Goal: Communication & Community: Ask a question

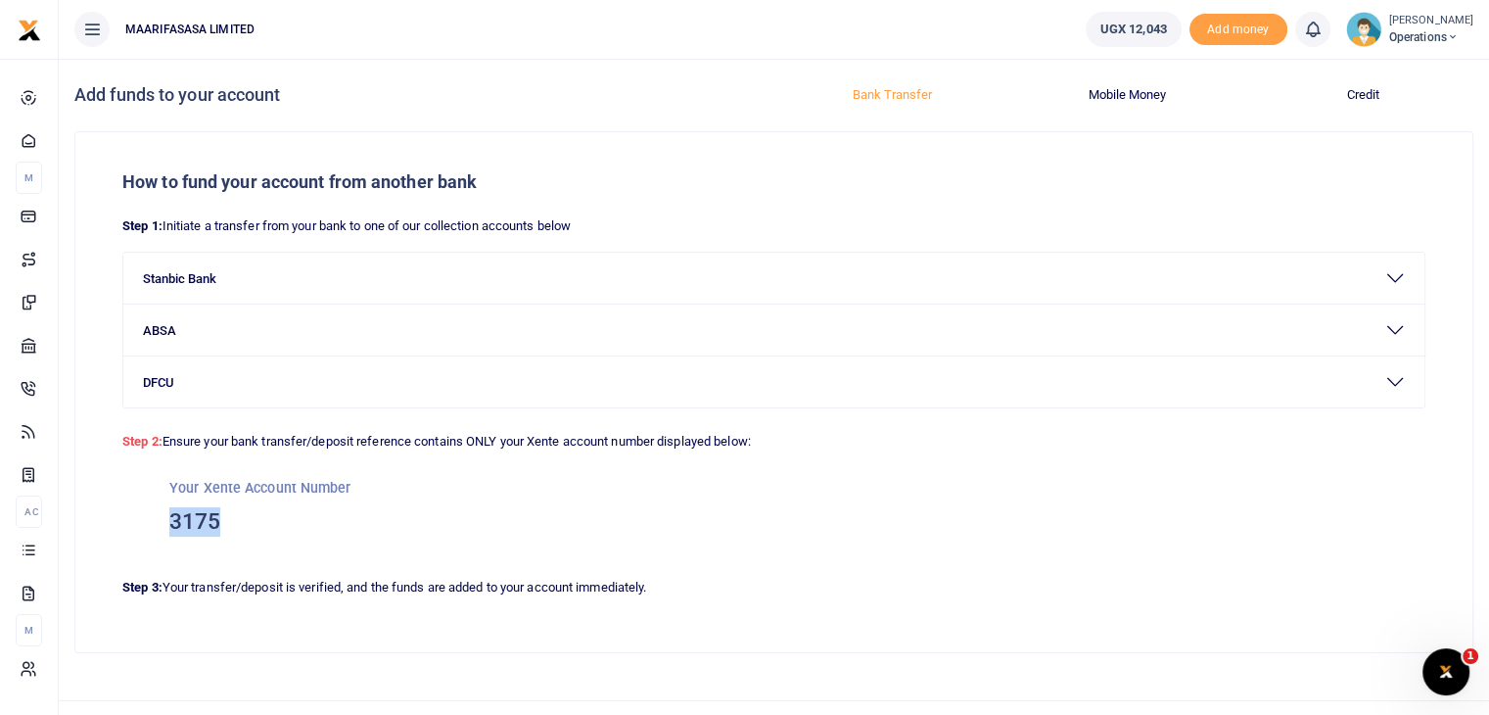
drag, startPoint x: 220, startPoint y: 523, endPoint x: 156, endPoint y: 522, distance: 64.6
click at [156, 522] on div "Your Xente Account Number 3175" at bounding box center [773, 507] width 1303 height 110
copy h3 "3175"
click at [1445, 663] on icon "Open Intercom Messenger" at bounding box center [1444, 669] width 32 height 32
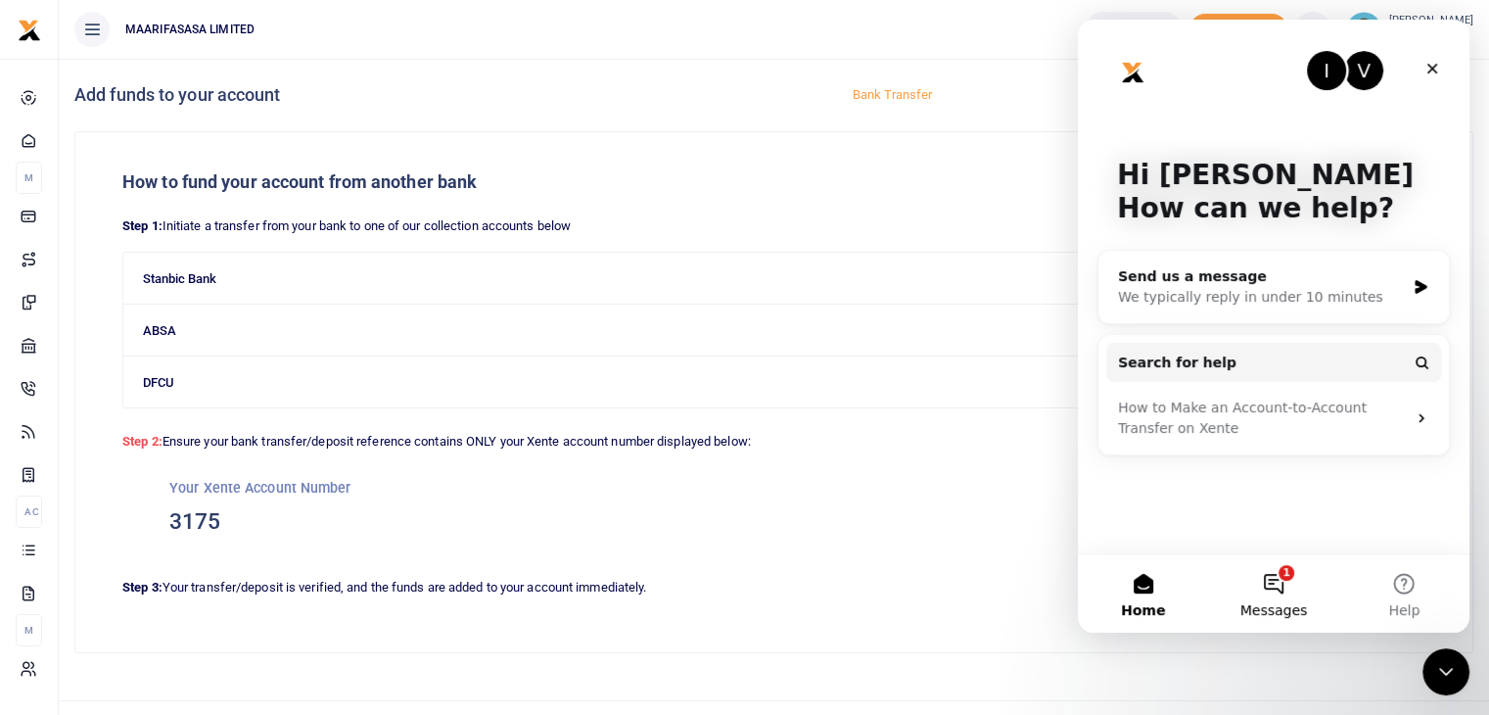
click at [1272, 595] on button "1 Messages" at bounding box center [1273, 593] width 130 height 78
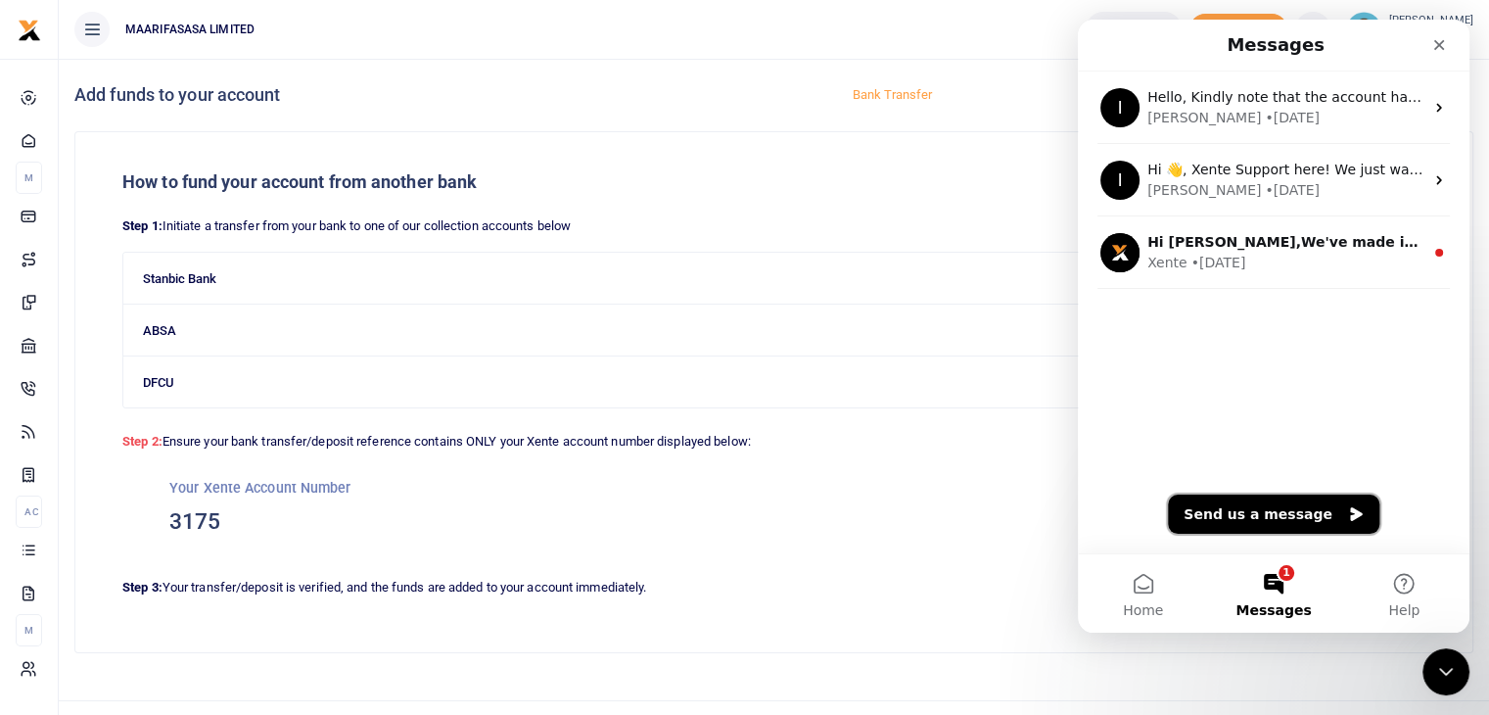
click at [1258, 509] on button "Send us a message" at bounding box center [1274, 513] width 212 height 39
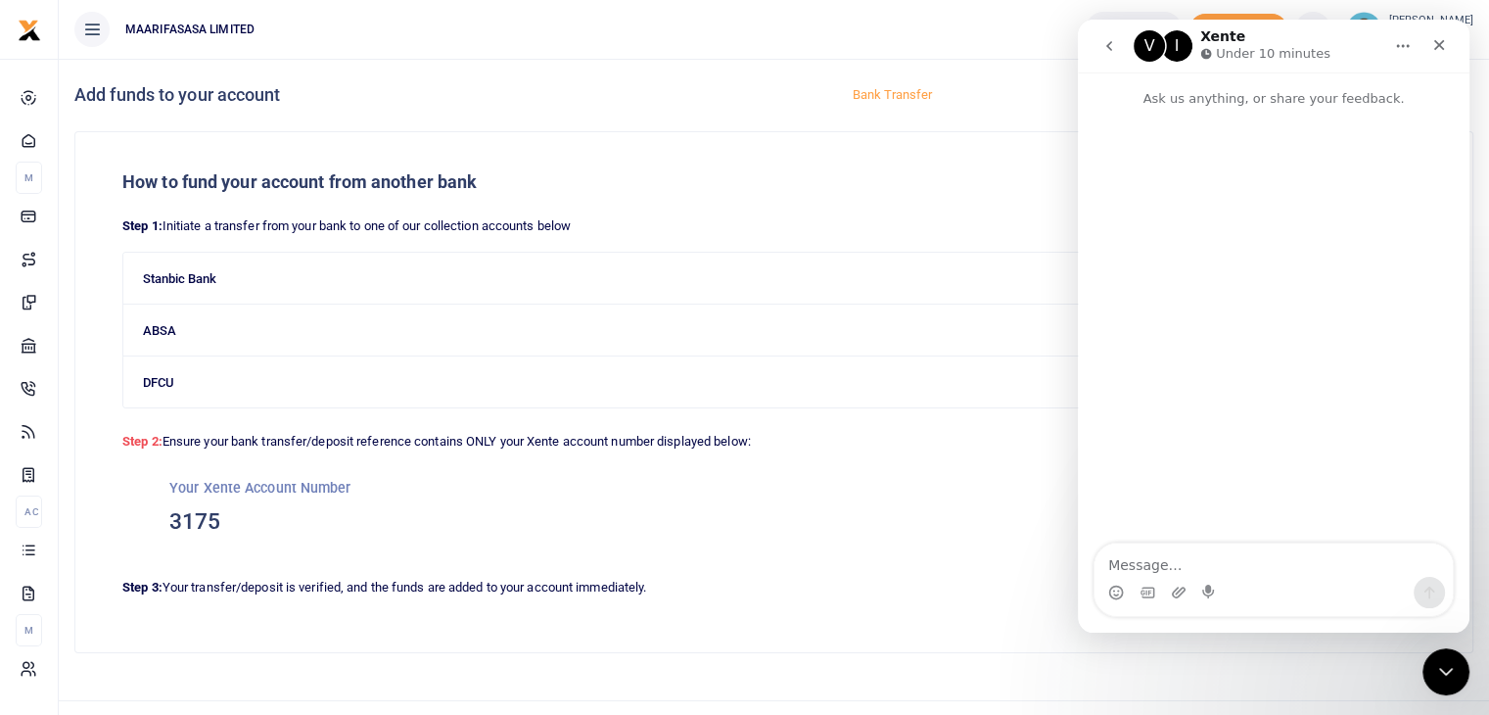
click at [1106, 40] on icon "go back" at bounding box center [1110, 46] width 16 height 16
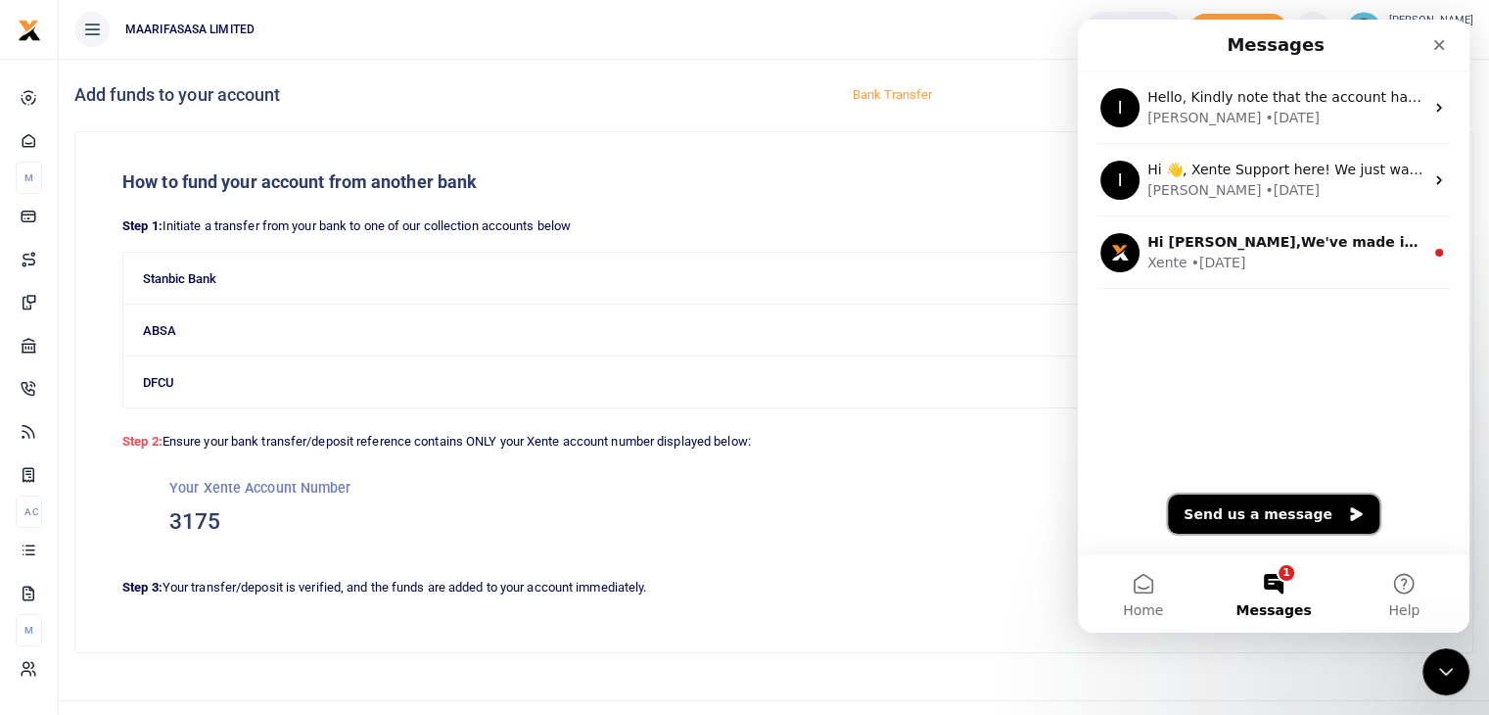
click at [1286, 510] on button "Send us a message" at bounding box center [1274, 513] width 212 height 39
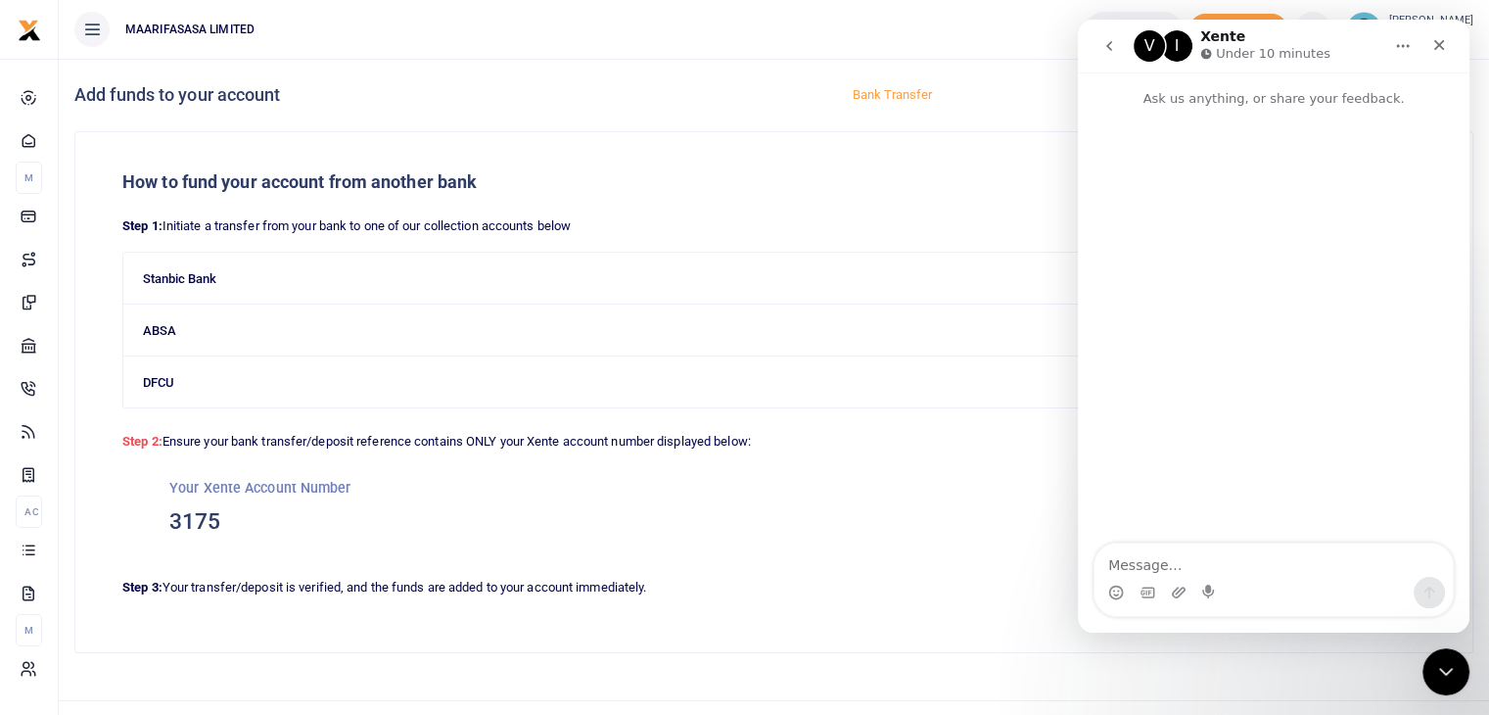
click at [1121, 559] on textarea "Message…" at bounding box center [1274, 559] width 358 height 33
type textarea "Hello, could you check if a transfer from Stanbic bank made its way"
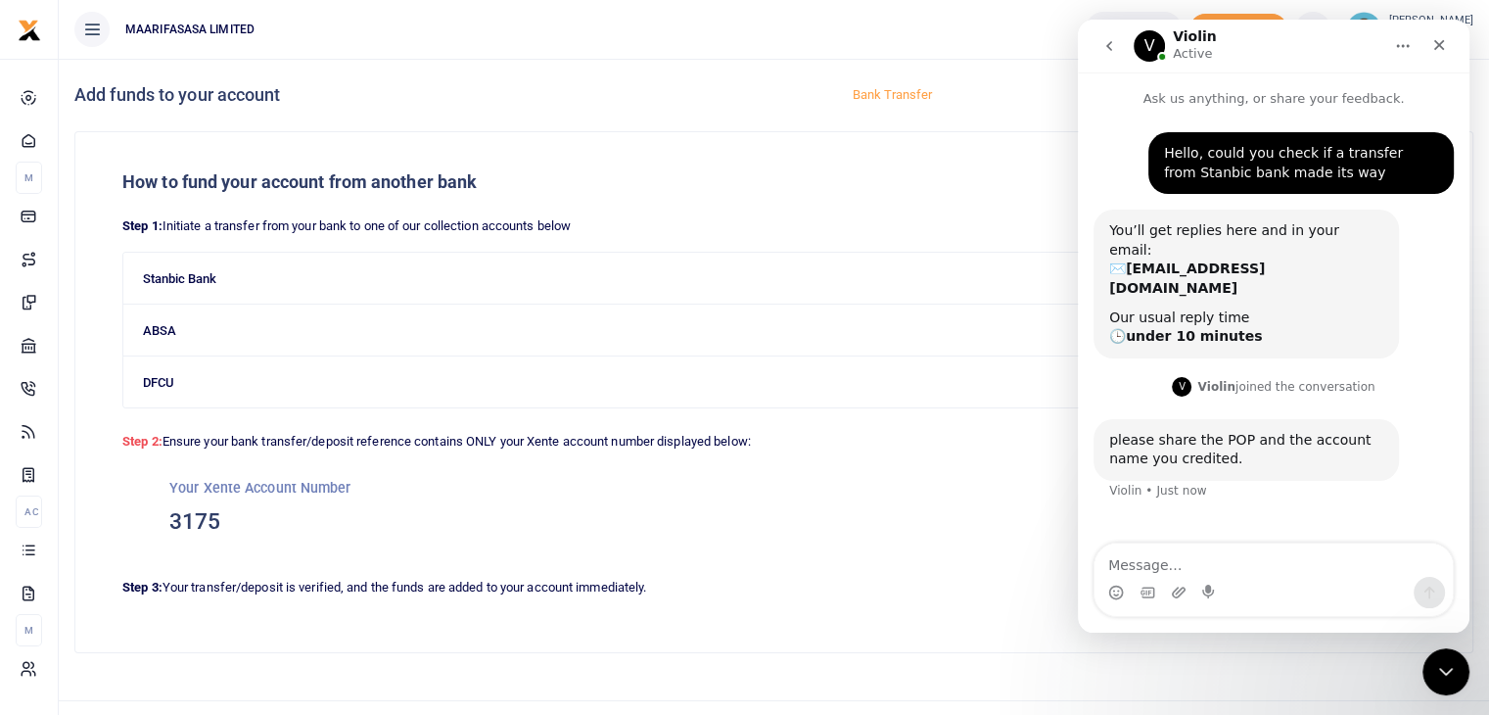
click at [1137, 560] on textarea "Message…" at bounding box center [1274, 559] width 358 height 33
click at [1141, 573] on textarea "Message…" at bounding box center [1274, 559] width 358 height 33
type textarea "A"
type textarea "Account Name: Maarifasasa Limited"
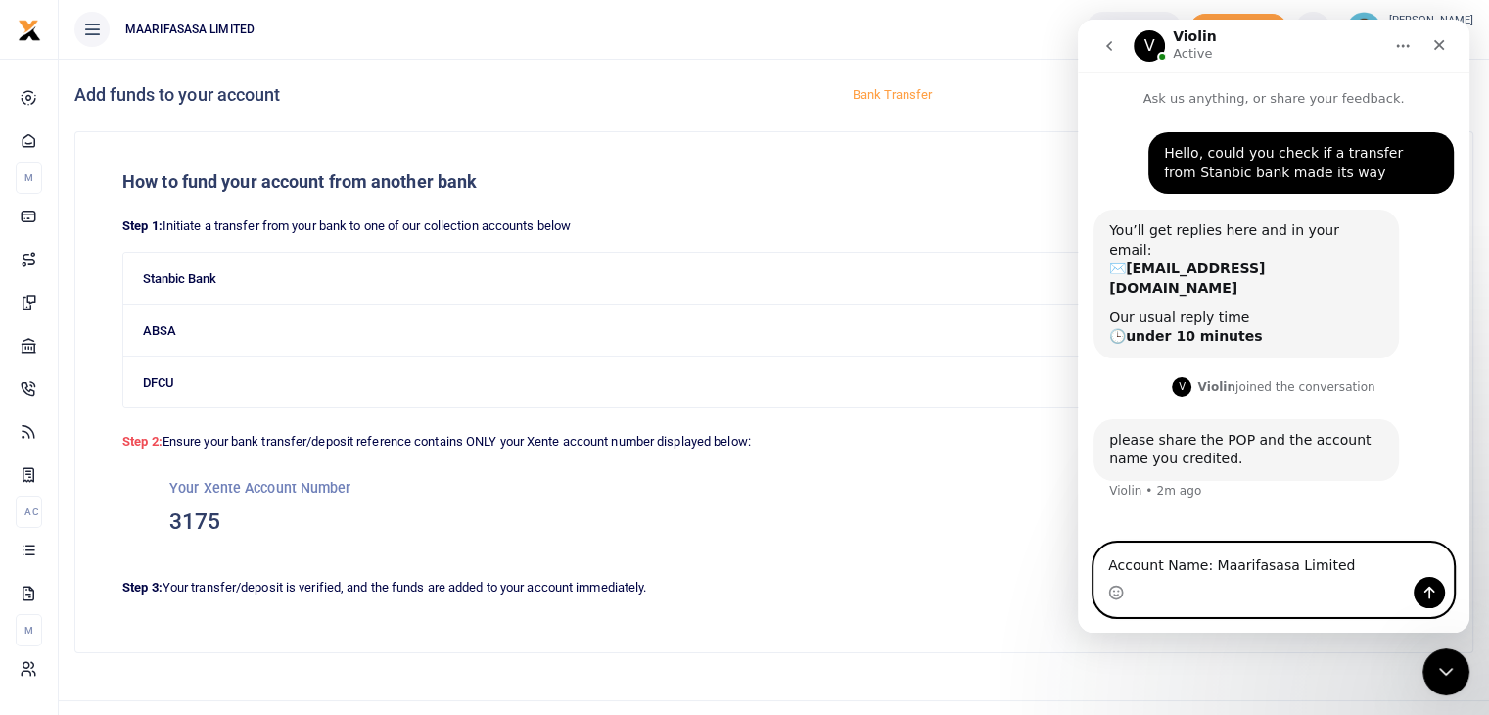
click at [1112, 557] on textarea "Account Name: Maarifasasa Limited" at bounding box center [1274, 559] width 358 height 33
click at [1118, 562] on textarea "Account Name: Maarifasasa Limited" at bounding box center [1274, 559] width 358 height 33
click at [1121, 563] on textarea "Account Name: Maarifasasa Limited" at bounding box center [1274, 559] width 358 height 33
click at [1222, 549] on textarea "Account Name: Maarifasasa Limited" at bounding box center [1274, 559] width 358 height 33
click at [1139, 564] on textarea "Account Name: Maarifasasa Limited" at bounding box center [1274, 559] width 358 height 33
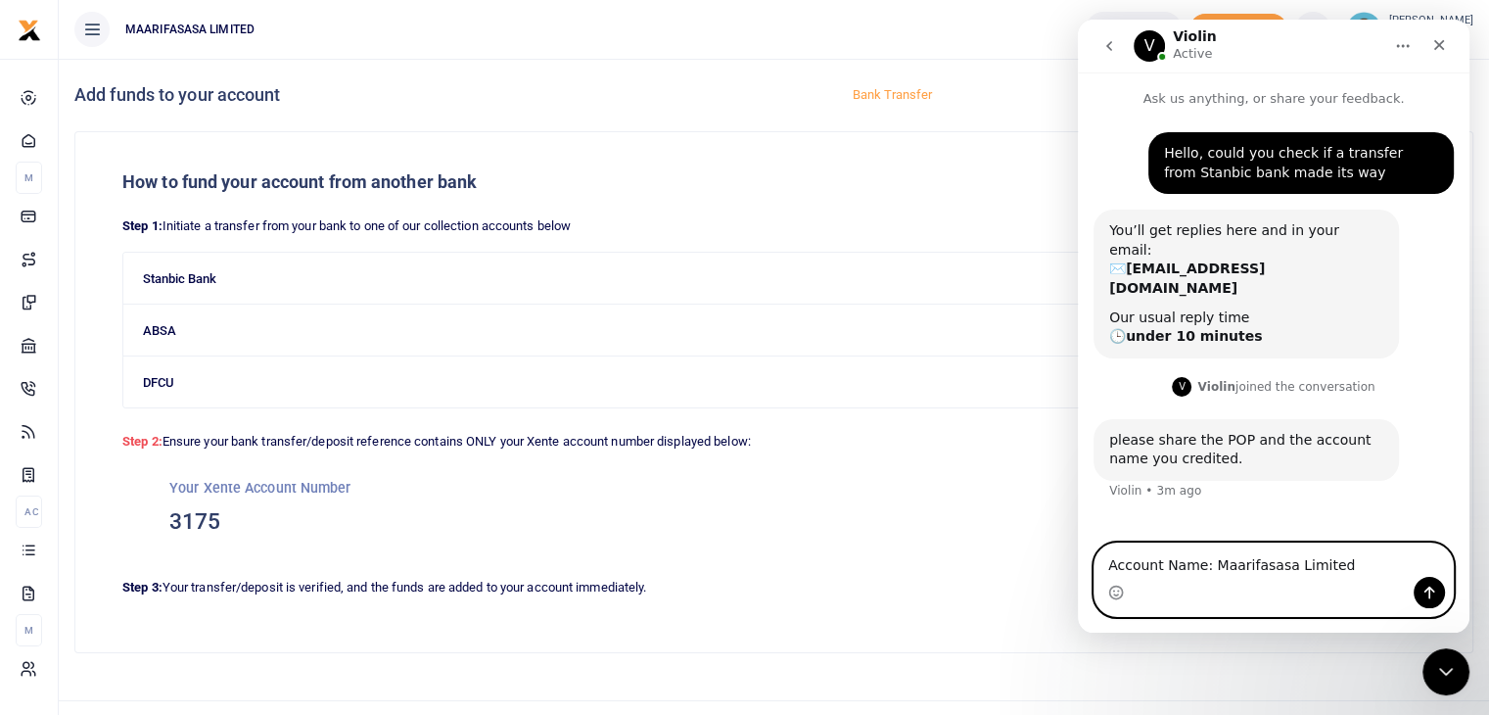
drag, startPoint x: 1097, startPoint y: 545, endPoint x: 1089, endPoint y: 539, distance: 10.4
click at [1089, 542] on div "Account Name: Maarifasasa Limited Account Name: Maarifasasa Limited" at bounding box center [1274, 579] width 392 height 74
type textarea "W"
click at [1250, 570] on textarea "Account Name: Maa" at bounding box center [1274, 559] width 358 height 33
type textarea "A"
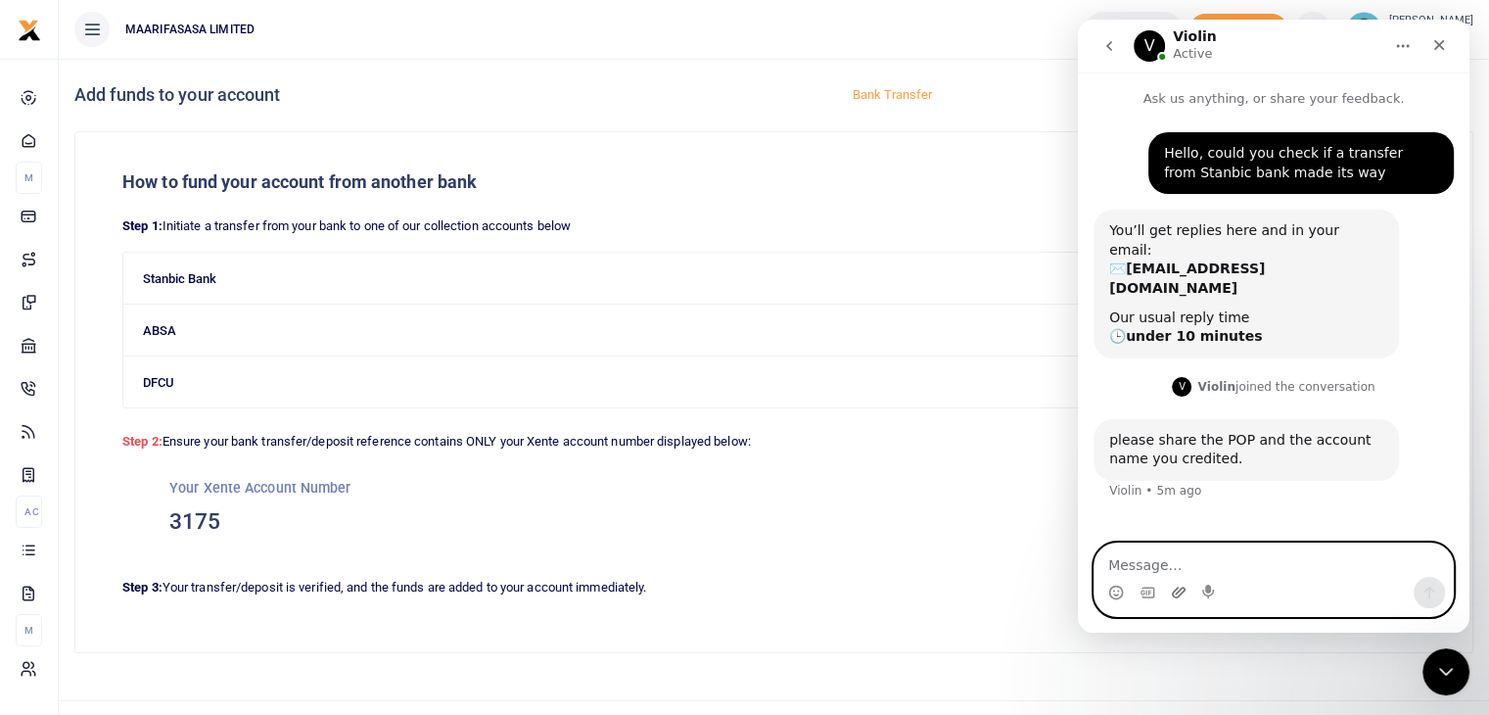
click at [1176, 596] on icon "Upload attachment" at bounding box center [1179, 592] width 14 height 11
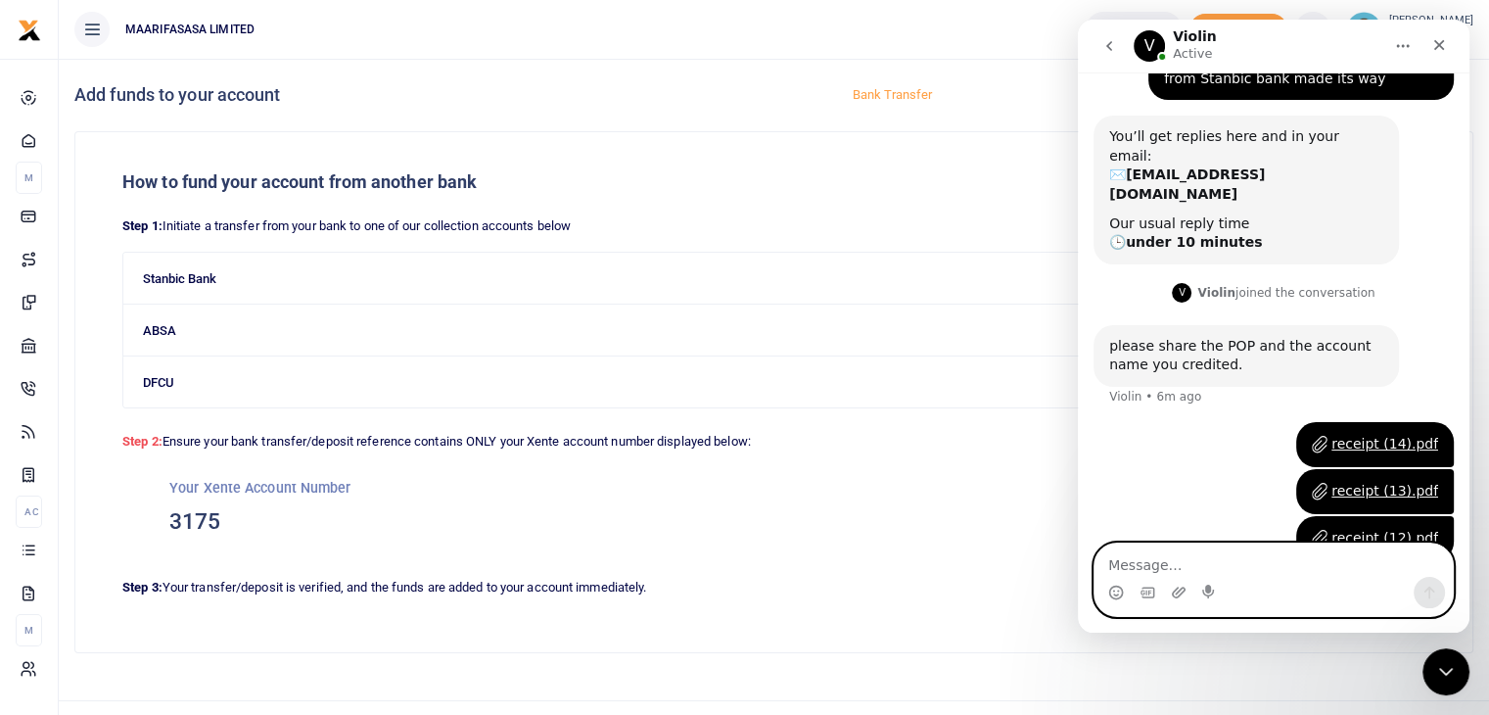
click at [1124, 567] on textarea "Message…" at bounding box center [1274, 559] width 358 height 33
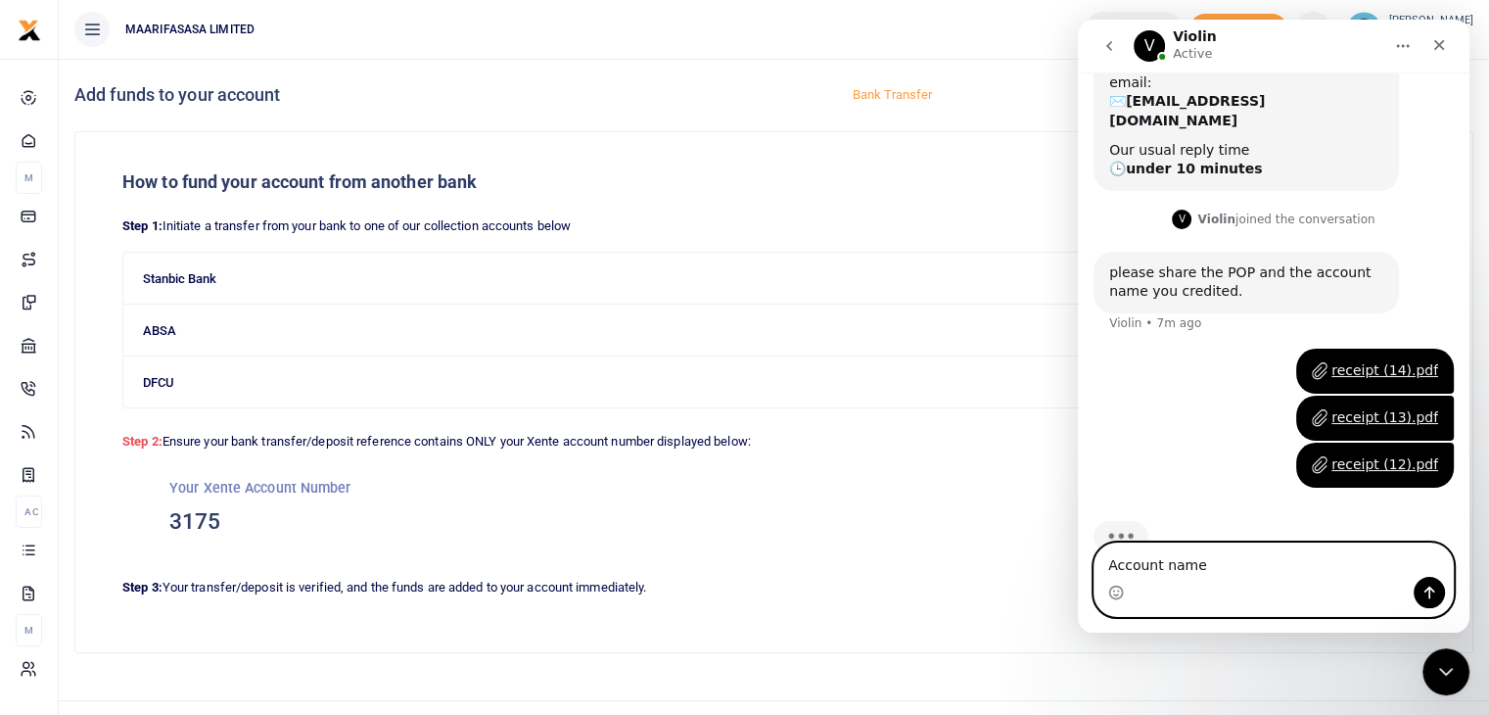
scroll to position [169, 0]
type textarea "Account name credited is Maa"
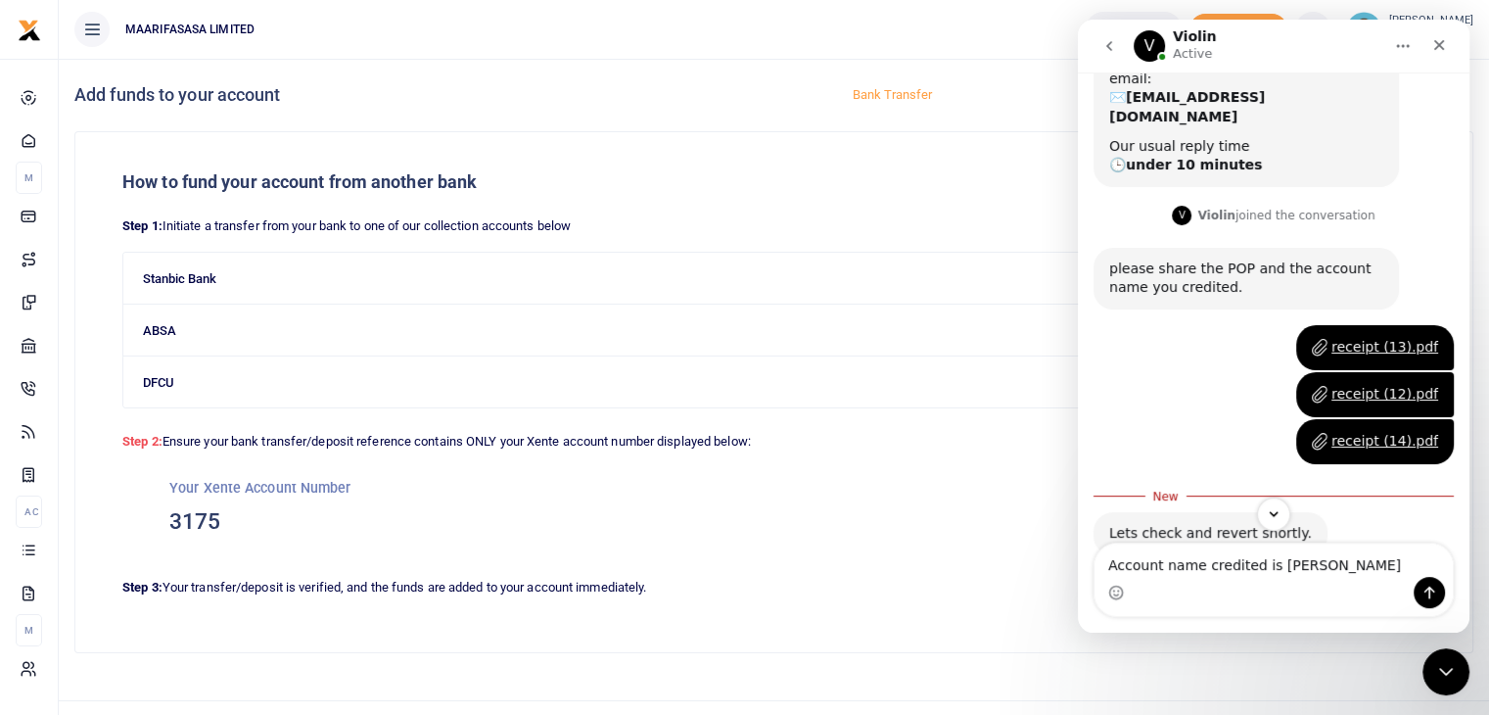
scroll to position [185, 0]
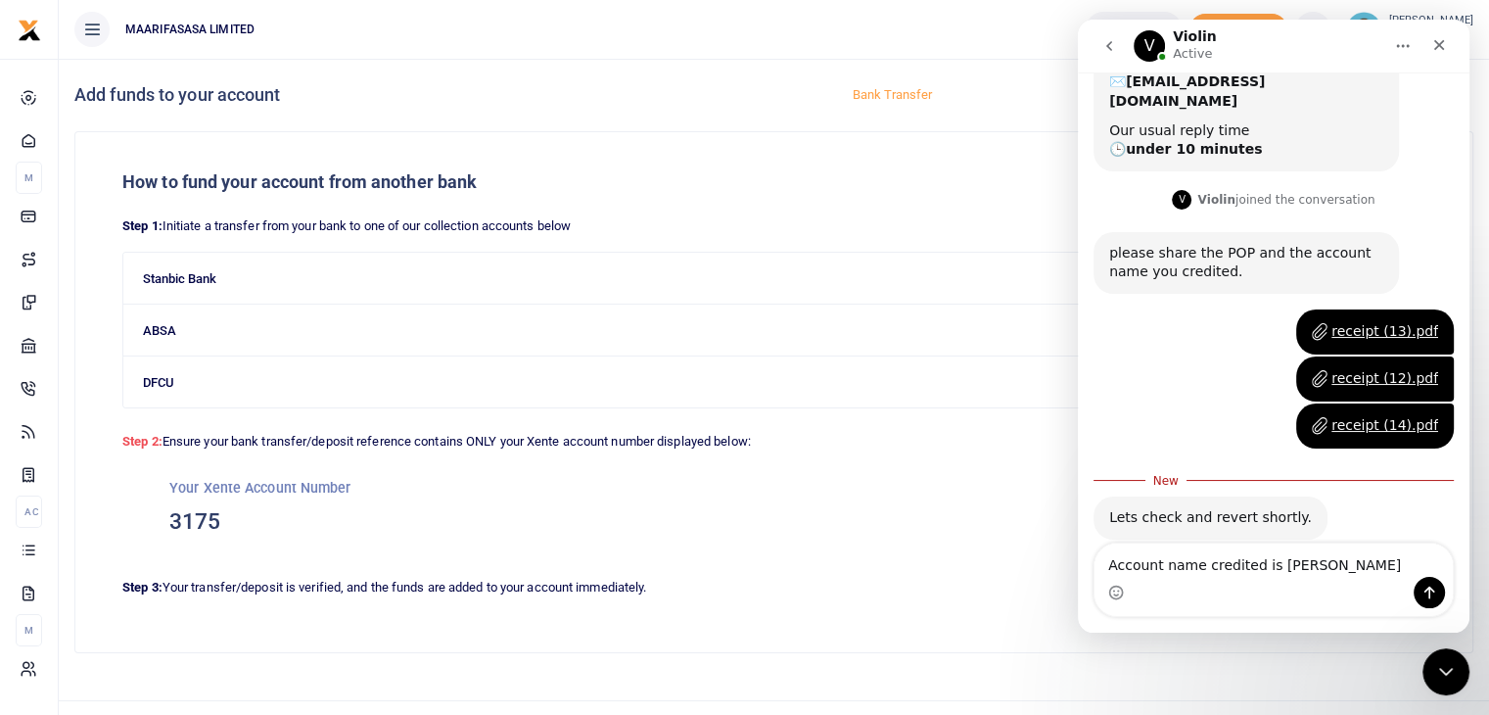
click at [1176, 568] on textarea "Account name credited is [PERSON_NAME]" at bounding box center [1274, 559] width 358 height 33
click at [1176, 568] on textarea "Account name credited is Maa" at bounding box center [1274, 559] width 358 height 33
type textarea "Thank you"
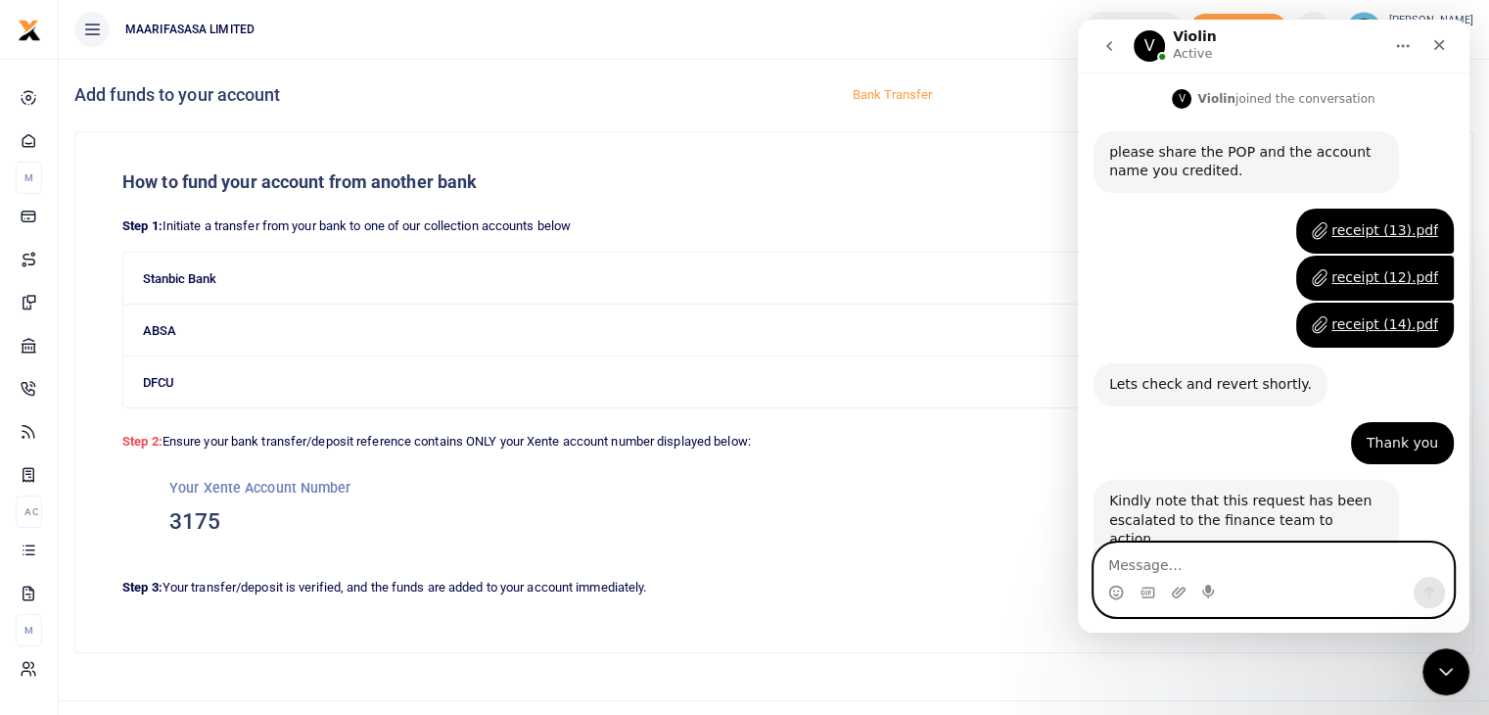
scroll to position [317, 0]
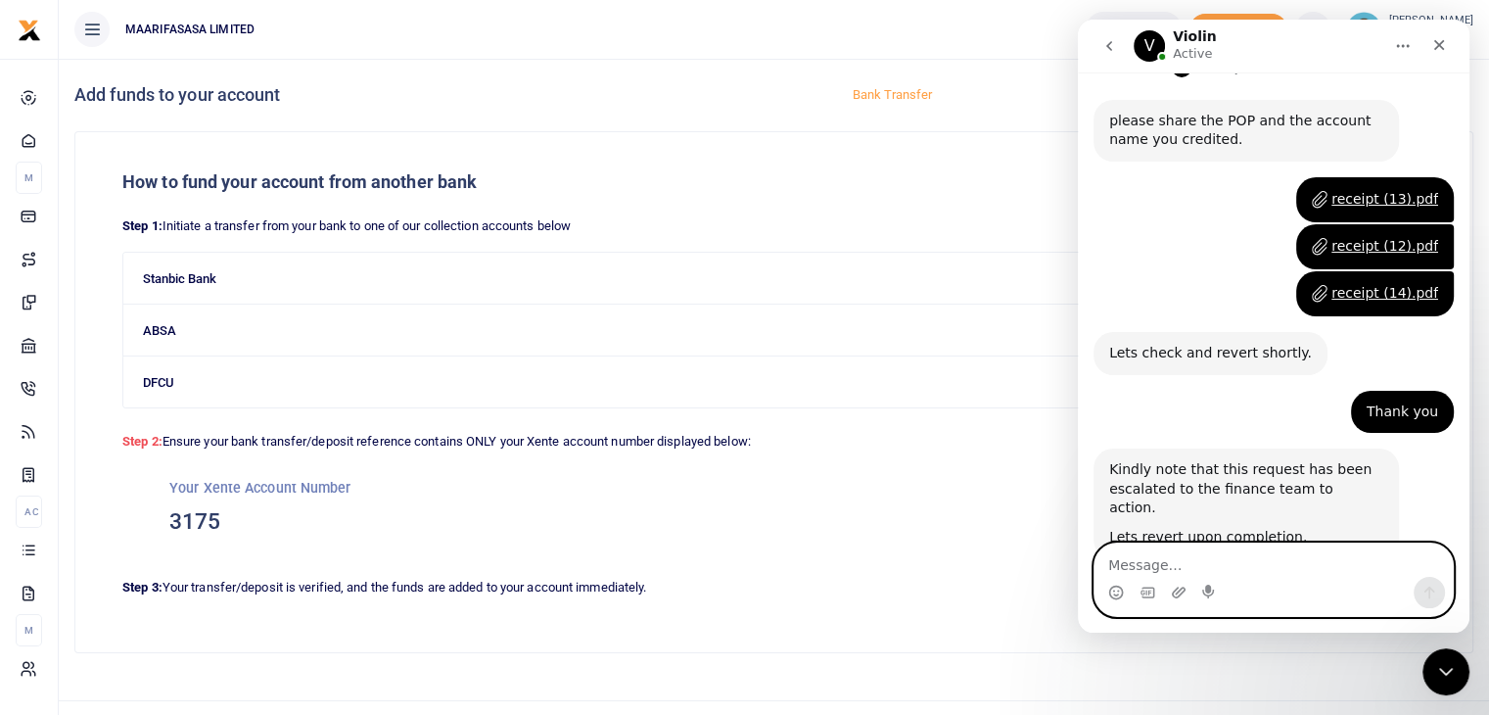
click at [1122, 562] on textarea "Message…" at bounding box center [1274, 559] width 358 height 33
type textarea "I"
type textarea "Noted with thanks."
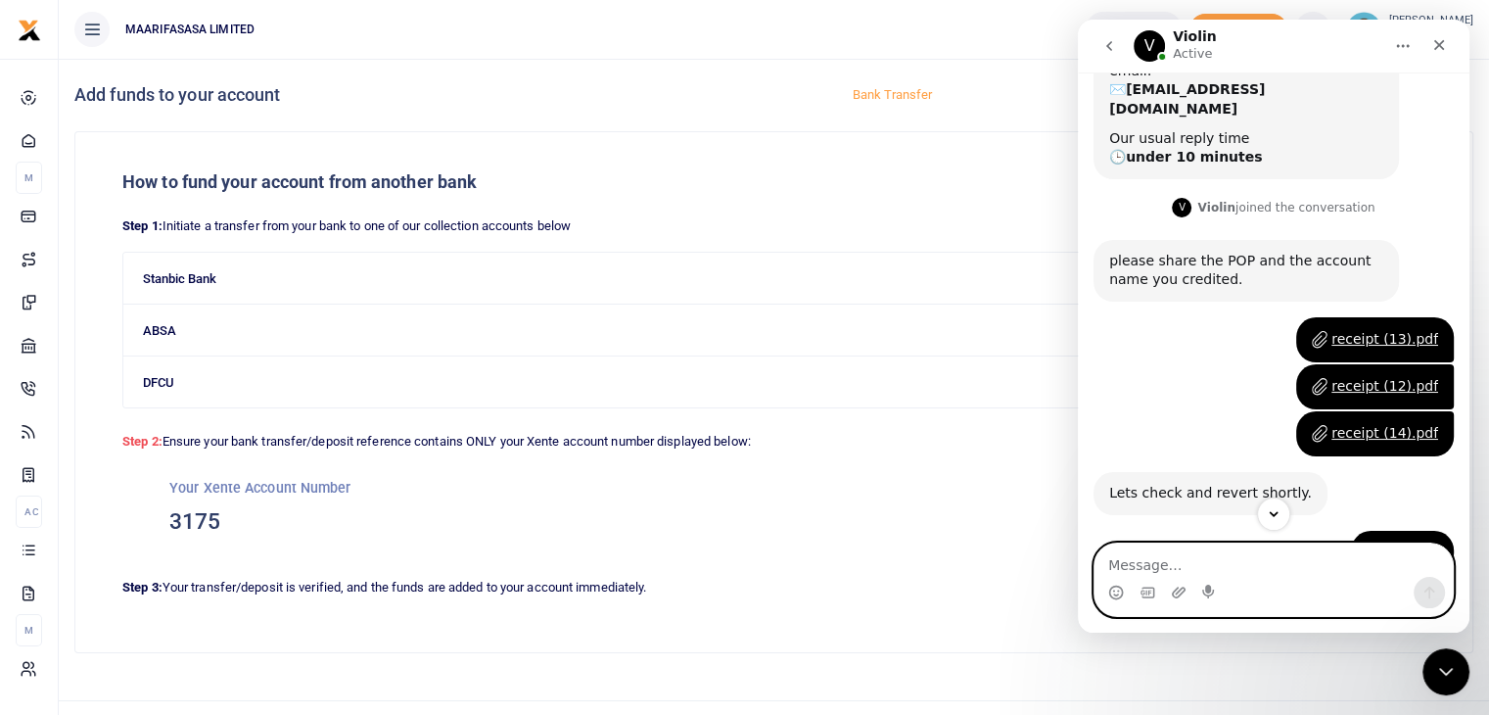
scroll to position [0, 0]
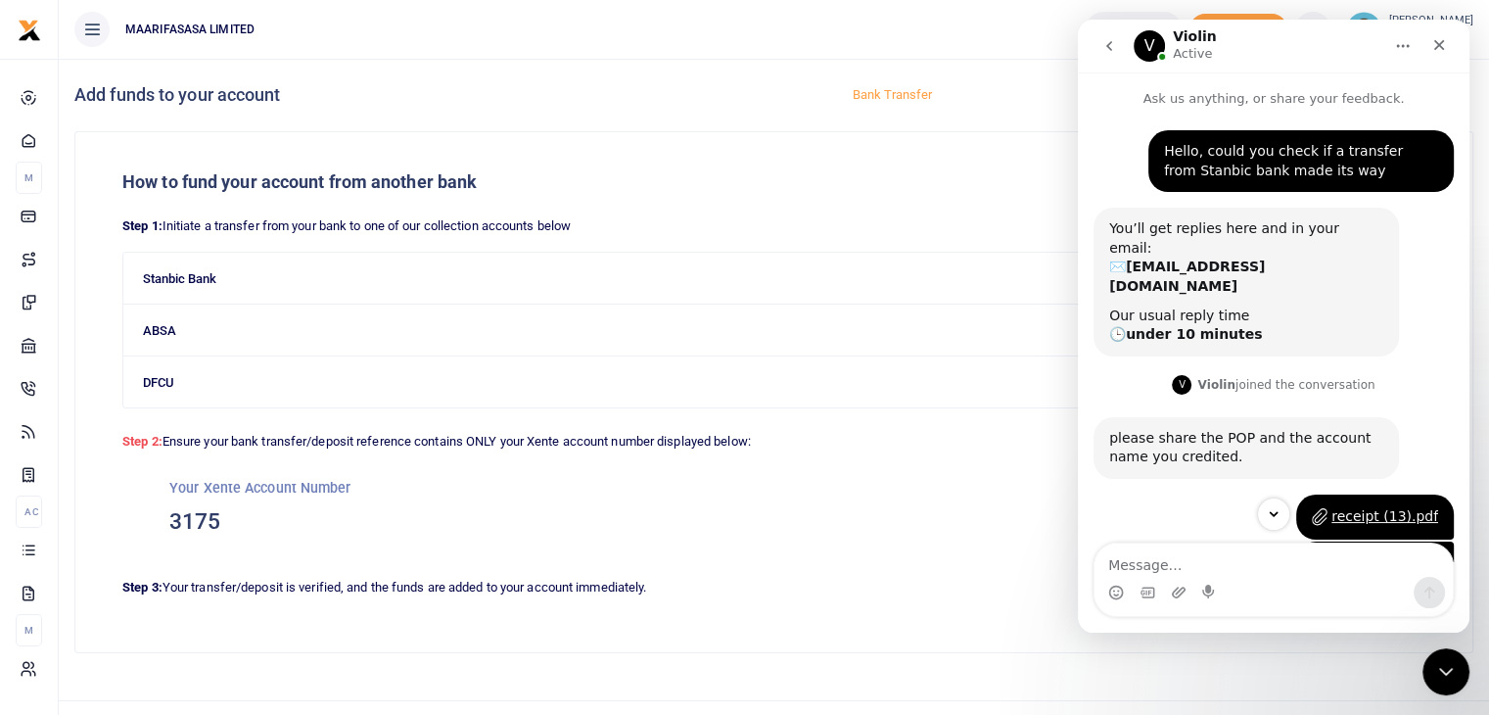
click at [1107, 45] on icon "go back" at bounding box center [1109, 46] width 6 height 10
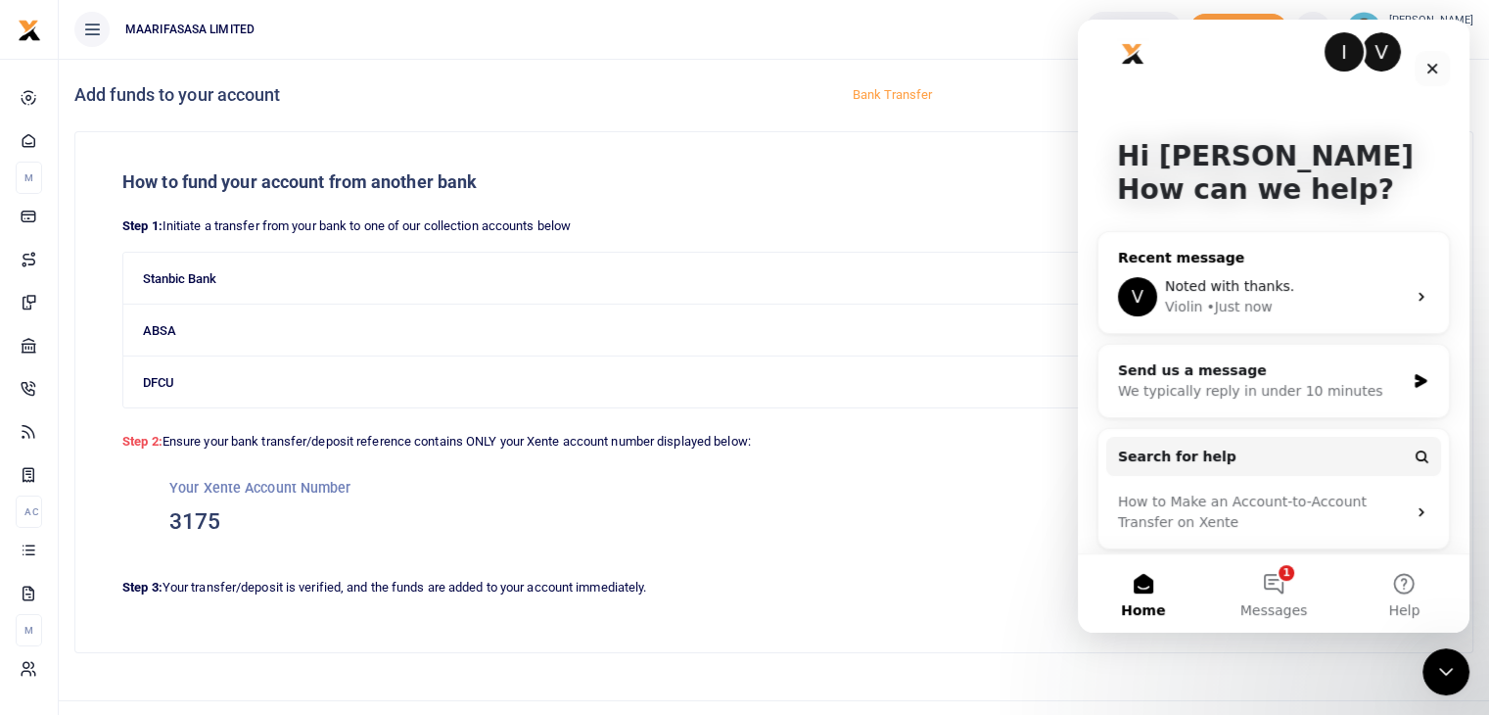
scroll to position [24, 0]
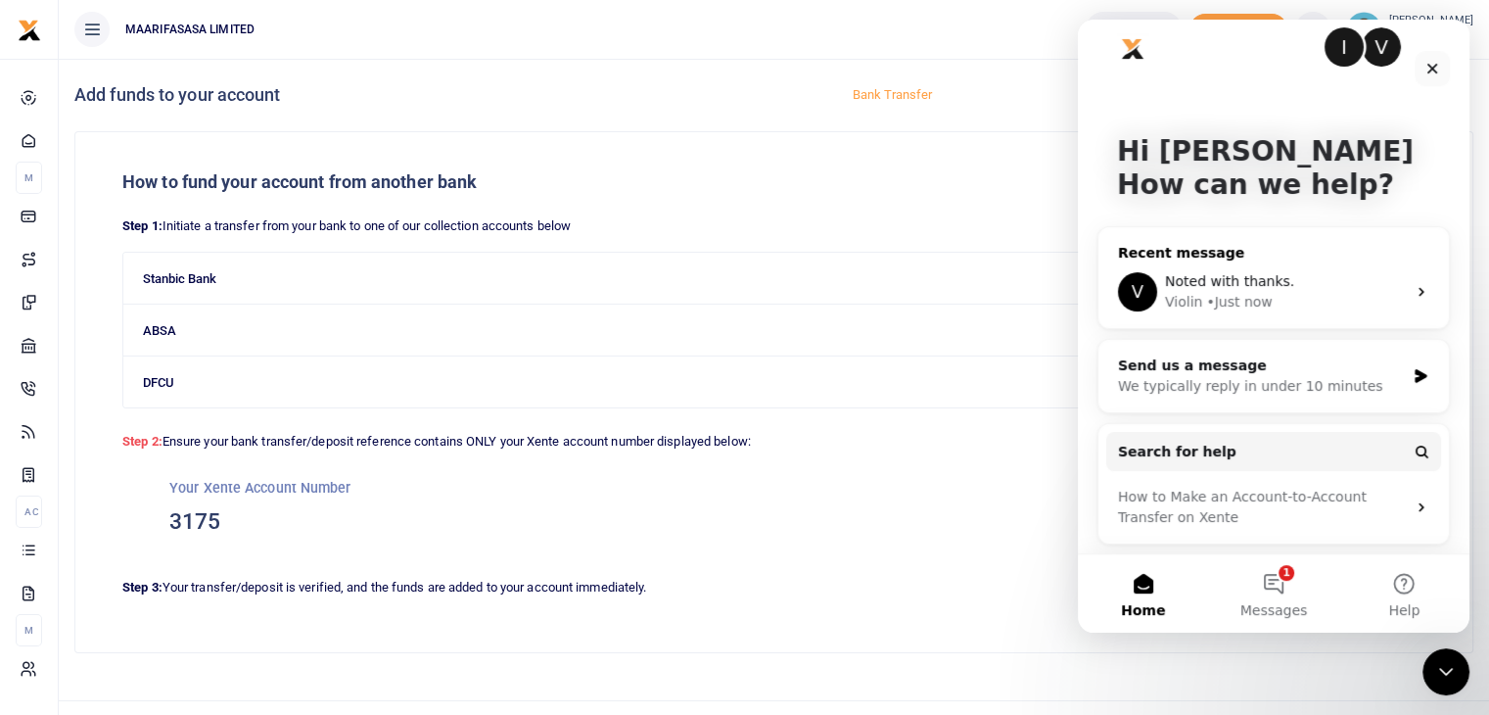
click at [1164, 257] on div "V Noted with thanks. Violin • Just now" at bounding box center [1274, 292] width 351 height 72
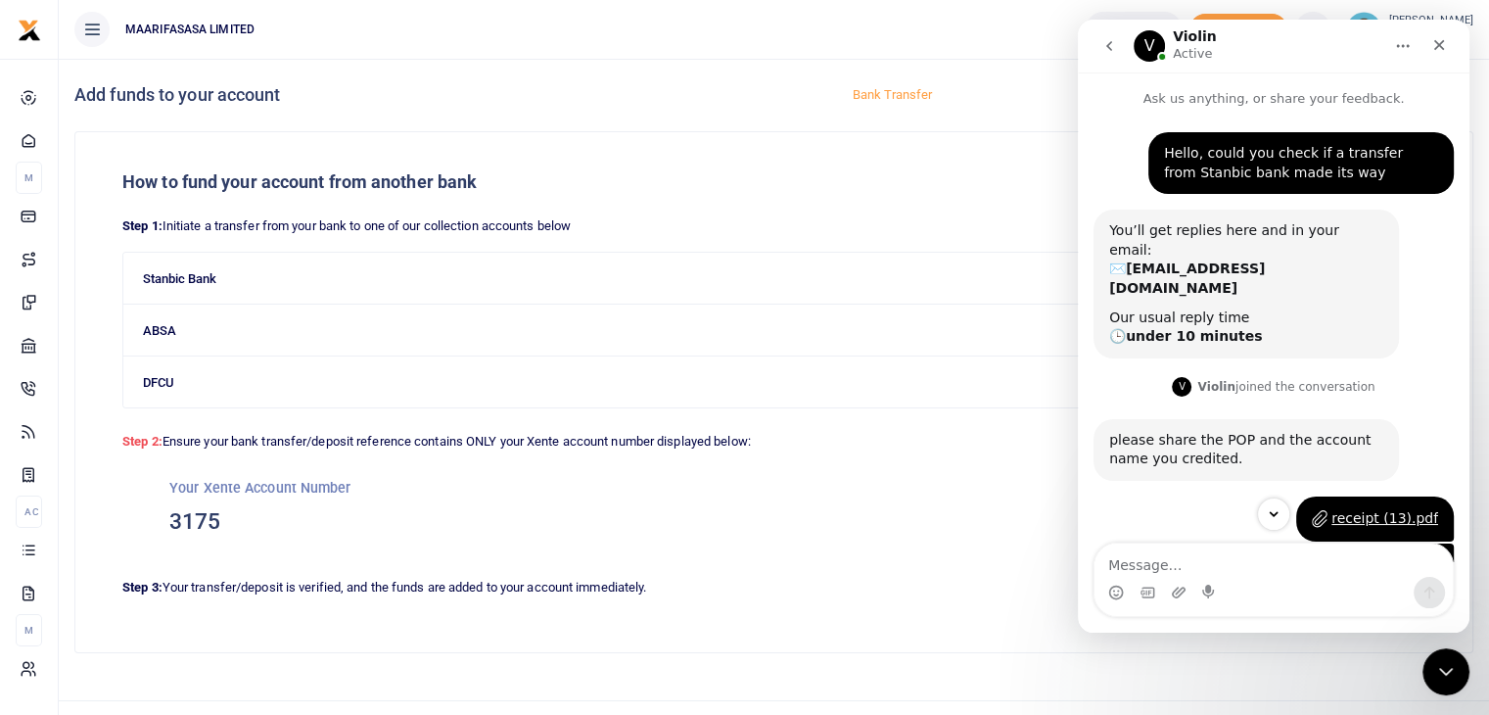
scroll to position [376, 0]
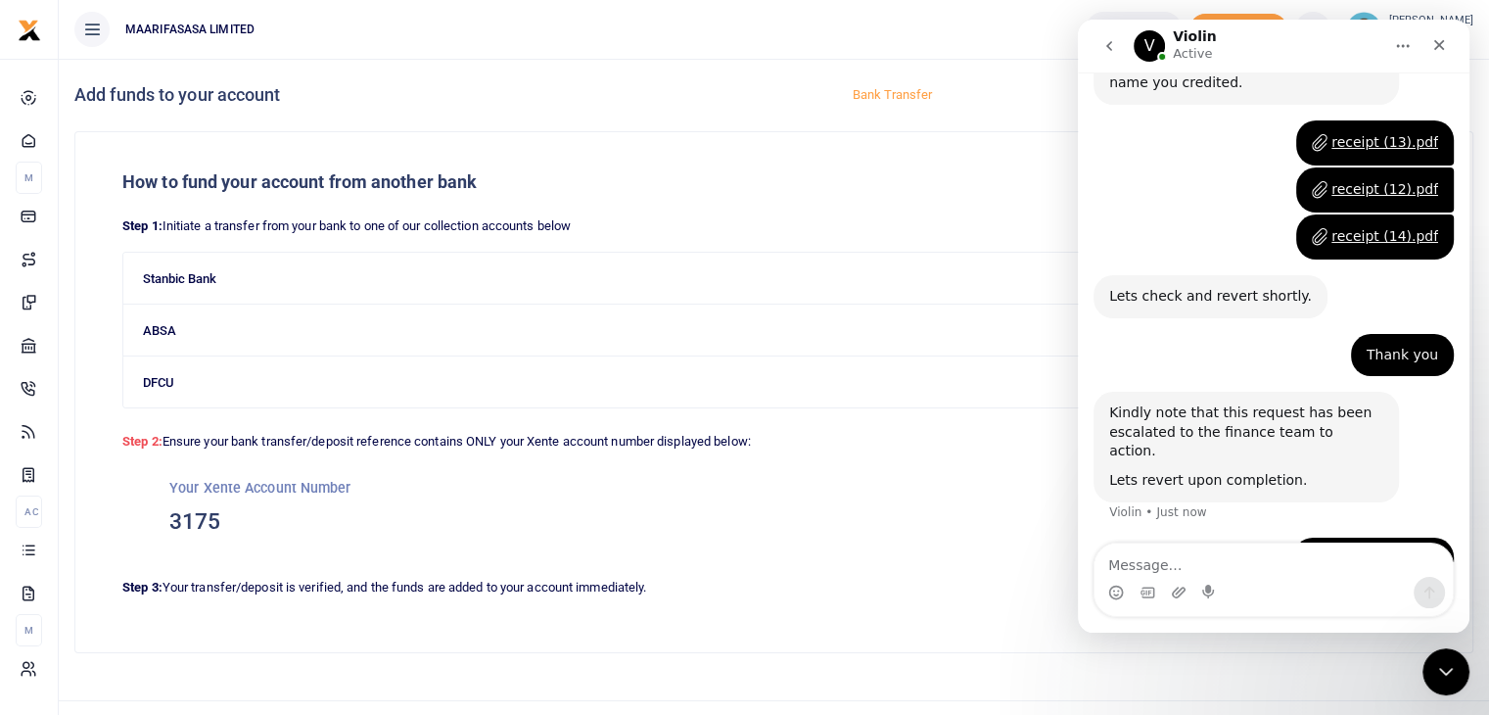
click at [1103, 52] on icon "go back" at bounding box center [1110, 46] width 16 height 16
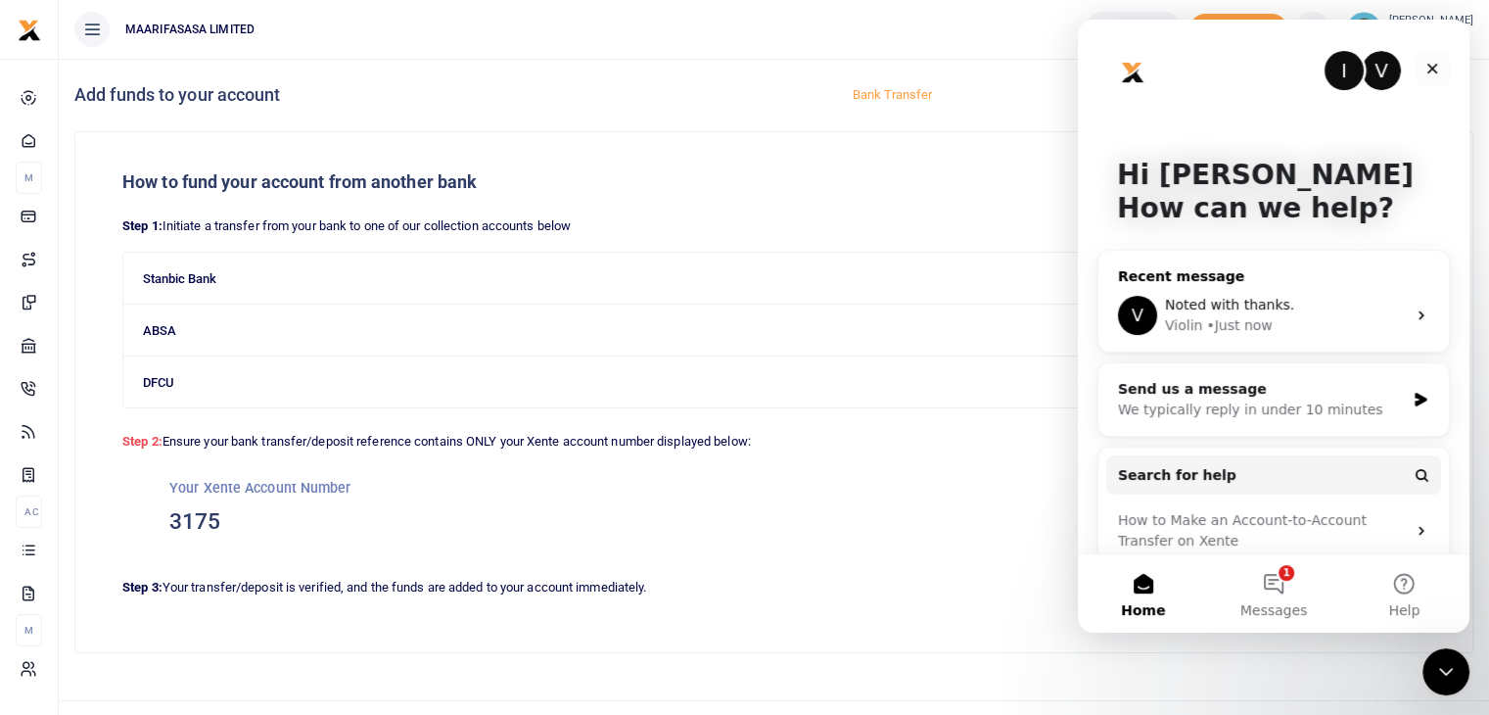
scroll to position [24, 0]
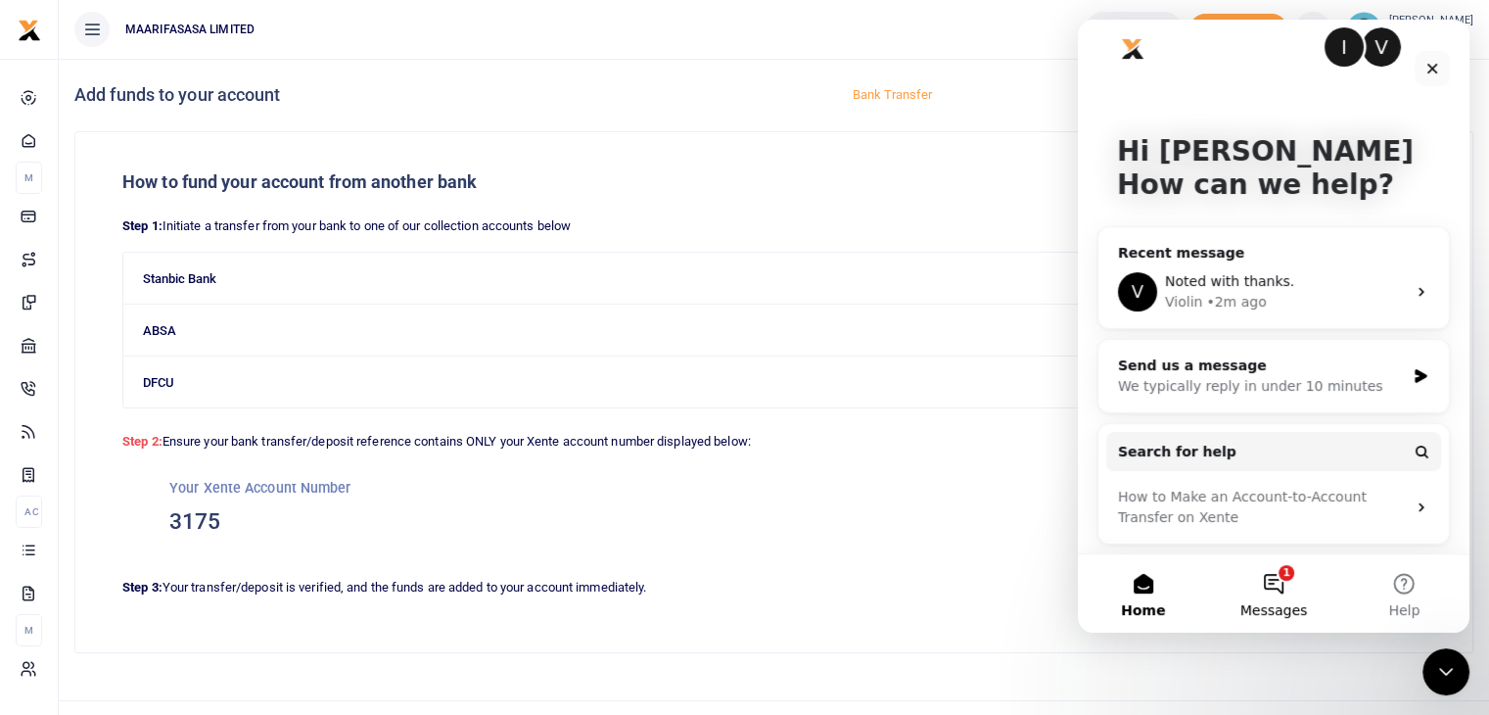
click at [1282, 588] on button "1 Messages" at bounding box center [1273, 593] width 130 height 78
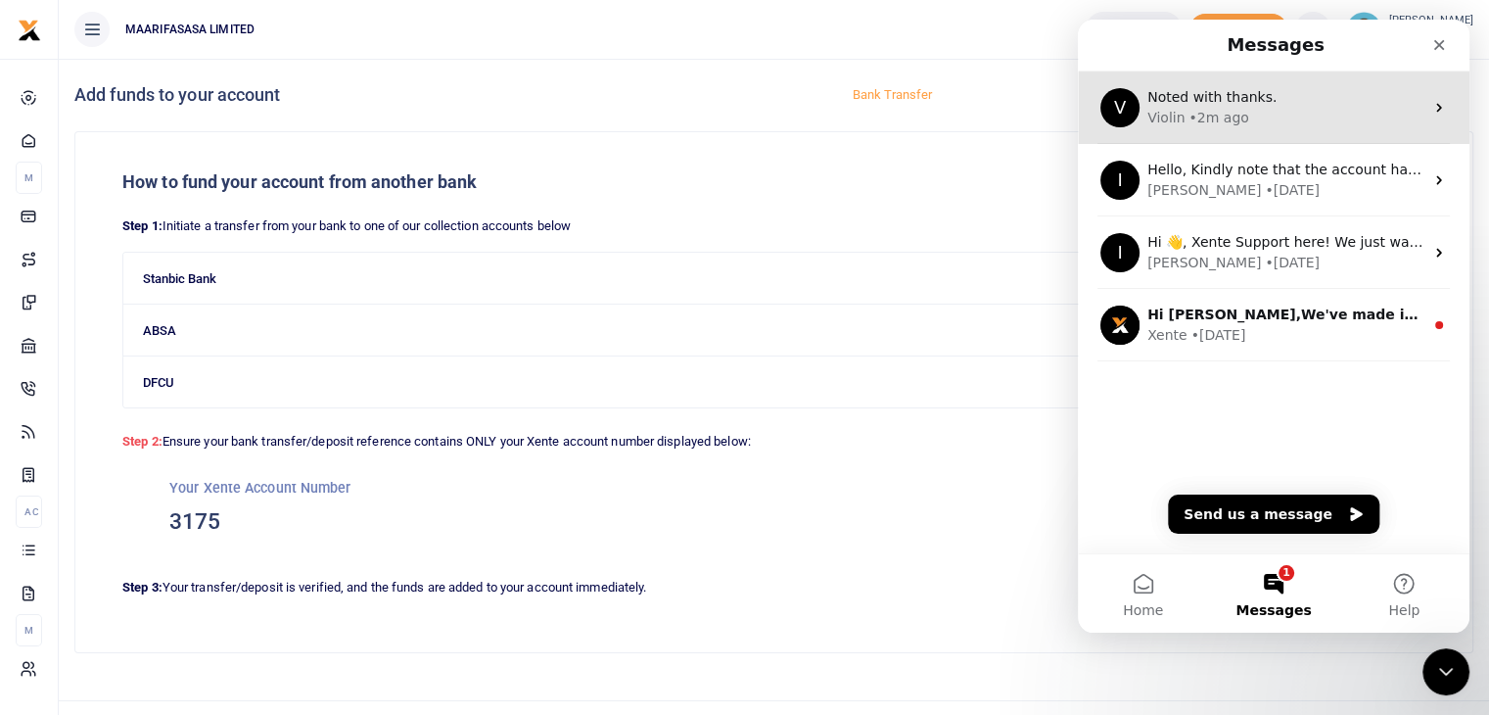
click at [1250, 119] on div "Violin • 2m ago" at bounding box center [1286, 118] width 276 height 21
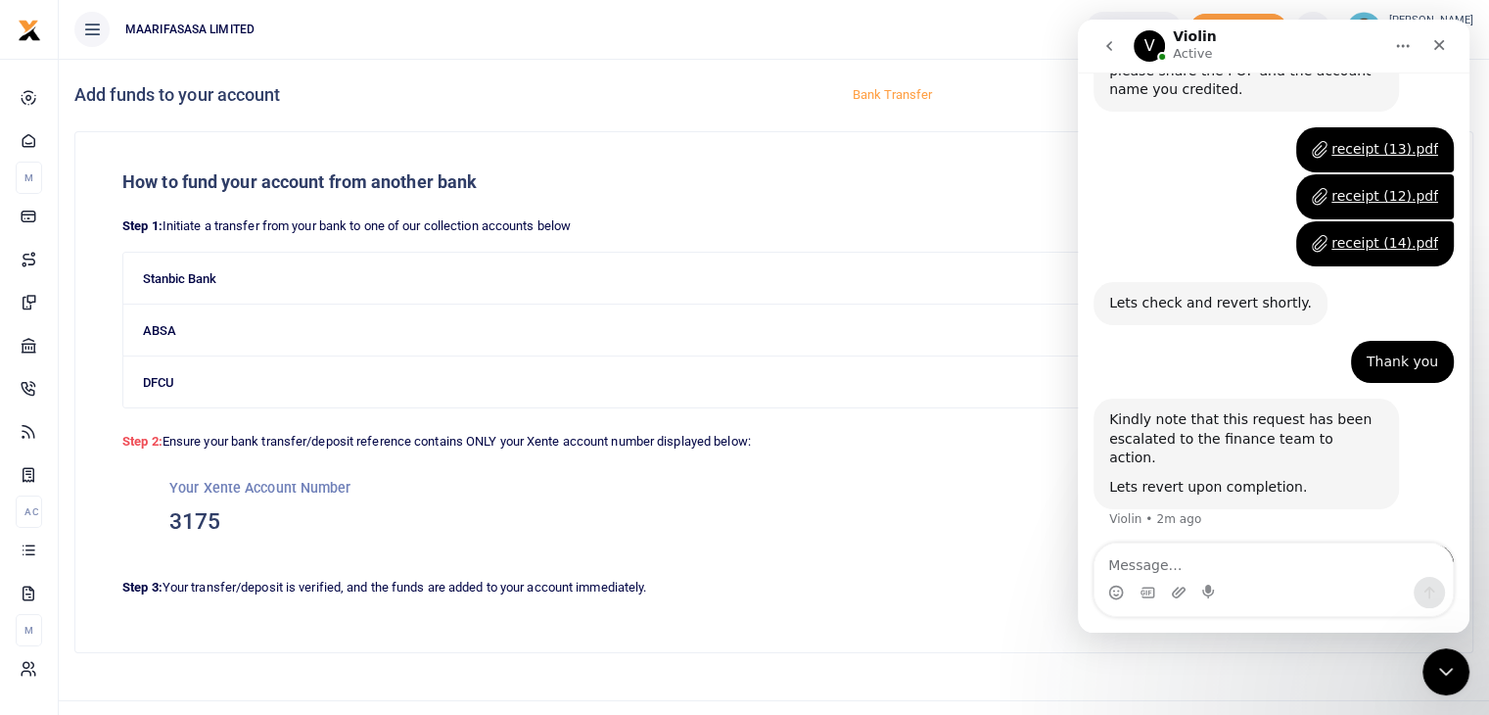
scroll to position [376, 0]
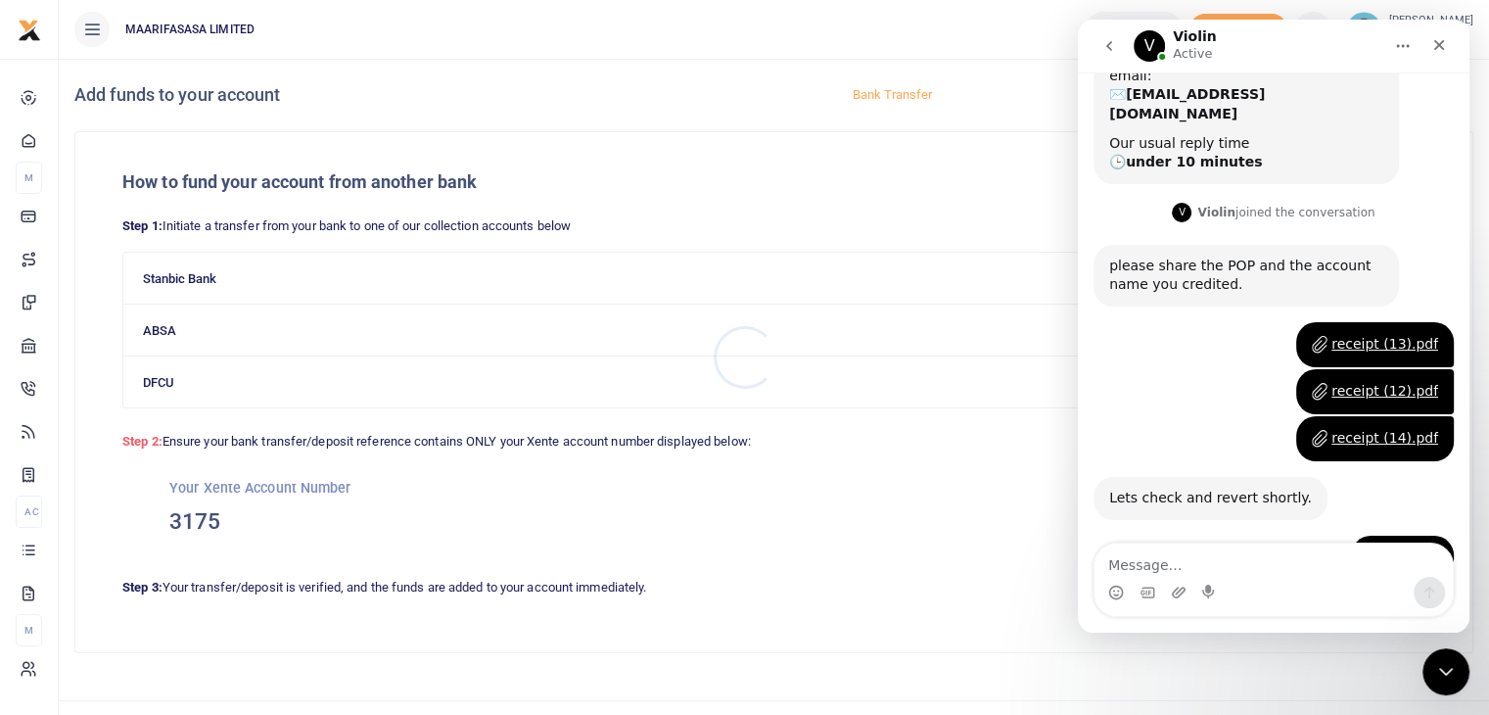
scroll to position [376, 0]
